Goal: Task Accomplishment & Management: Complete application form

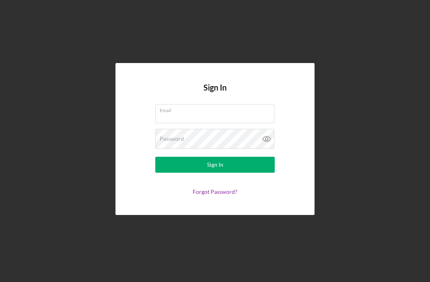
scroll to position [22, 0]
type input "[EMAIL_ADDRESS][DOMAIN_NAME]"
click at [215, 157] on button "Sign In" at bounding box center [214, 165] width 119 height 16
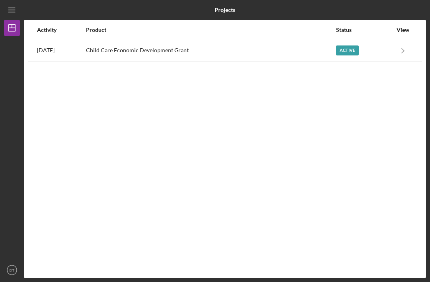
click at [303, 41] on div "Child Care Economic Development Grant" at bounding box center [210, 51] width 249 height 20
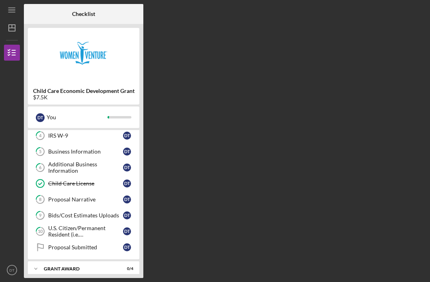
scroll to position [66, 0]
click at [104, 212] on div "Bids/Cost Estimates Uploads" at bounding box center [85, 215] width 75 height 6
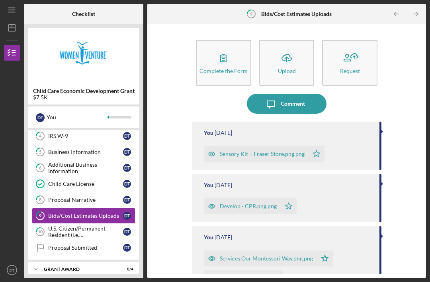
click at [286, 48] on icon "Icon/Upload" at bounding box center [287, 58] width 20 height 20
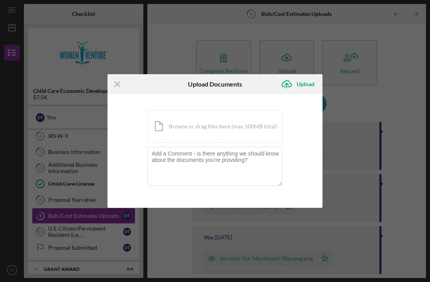
click at [247, 132] on div "Icon/Document Browse or drag files here (max 100MB total) Tap to choose files o…" at bounding box center [214, 126] width 135 height 33
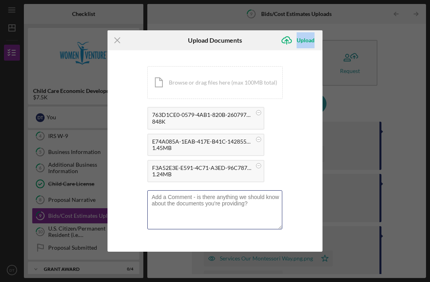
click at [254, 206] on textarea at bounding box center [214, 209] width 135 height 39
type textarea "B"
type textarea "Additions - Child size bench, cloth, bookshelf, and Chowki for independent work…"
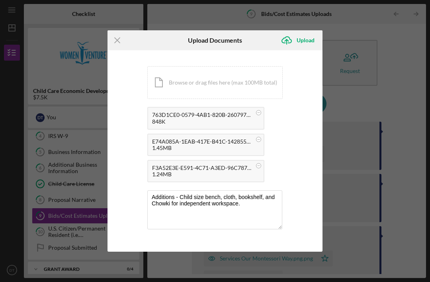
click at [291, 36] on icon "Icon/Upload" at bounding box center [287, 40] width 20 height 20
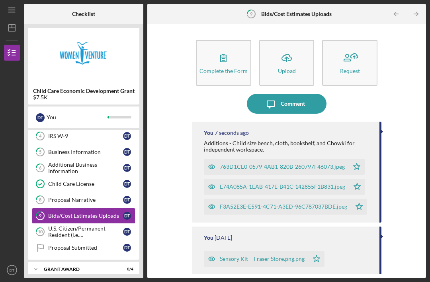
click at [306, 140] on div "Additions - Child size bench, cloth, bookshelf, and Chowki for independent work…" at bounding box center [288, 146] width 168 height 13
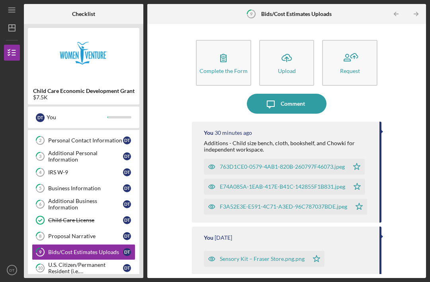
scroll to position [53, 0]
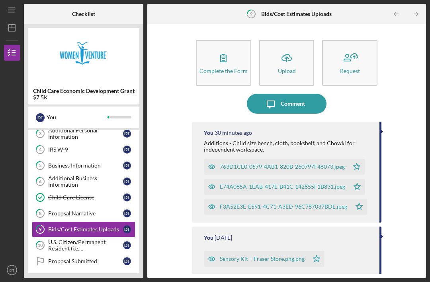
click at [92, 205] on link "8 Proposal Narrative D T" at bounding box center [84, 213] width 104 height 16
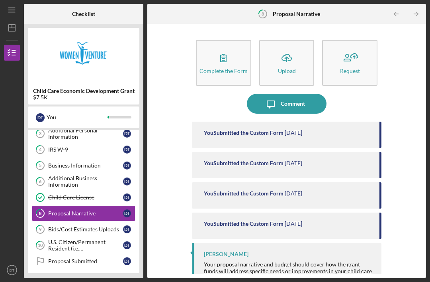
click at [207, 40] on button "Complete the Form Form" at bounding box center [223, 63] width 55 height 46
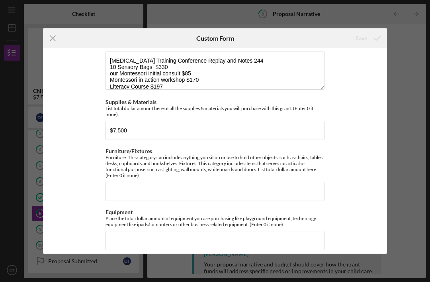
scroll to position [266, 0]
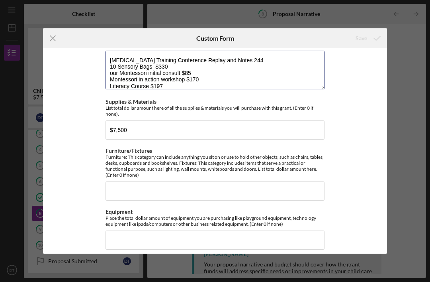
click at [170, 77] on textarea "[MEDICAL_DATA] Training Conference Replay and Notes 244 10 Sensory Bags $330 ou…" at bounding box center [215, 70] width 219 height 38
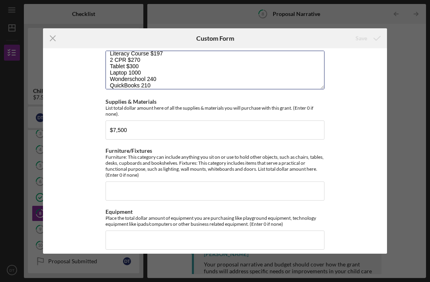
scroll to position [39, 0]
click at [164, 69] on textarea "[MEDICAL_DATA] Training Conference Replay and Notes 244 10 Sensory Bags $330 ou…" at bounding box center [215, 70] width 219 height 38
click at [164, 72] on textarea "[MEDICAL_DATA] Training Conference Replay and Notes 244 10 Sensory Bags $330 ou…" at bounding box center [215, 70] width 219 height 38
click at [164, 80] on textarea "[MEDICAL_DATA] Training Conference Replay and Notes 244 10 Sensory Bags $330 ou…" at bounding box center [215, 70] width 219 height 38
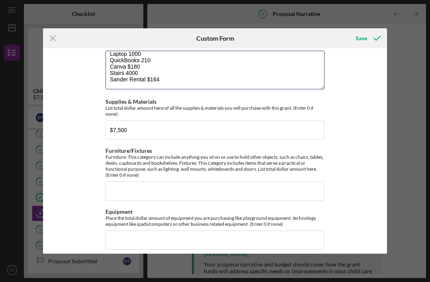
click at [174, 74] on textarea "[MEDICAL_DATA] Training Conference Replay and Notes 244 10 Sensory Bags $330 ou…" at bounding box center [215, 70] width 219 height 38
click at [172, 77] on textarea "[MEDICAL_DATA] Training Conference Replay and Notes 244 10 Sensory Bags $330 ou…" at bounding box center [215, 70] width 219 height 38
click at [183, 83] on textarea "[MEDICAL_DATA] Training Conference Replay and Notes 244 10 Sensory Bags $330 ou…" at bounding box center [215, 70] width 219 height 38
type textarea "[MEDICAL_DATA] Training Conference Replay and Notes 244 10 Sensory Bags $330 ou…"
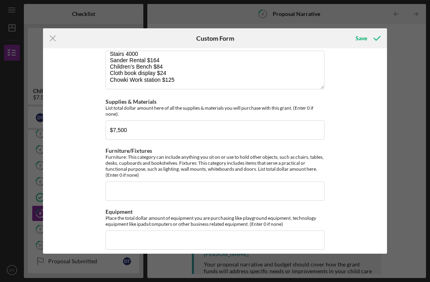
click at [381, 38] on icon "submit" at bounding box center [377, 38] width 20 height 20
